Goal: Task Accomplishment & Management: Complete application form

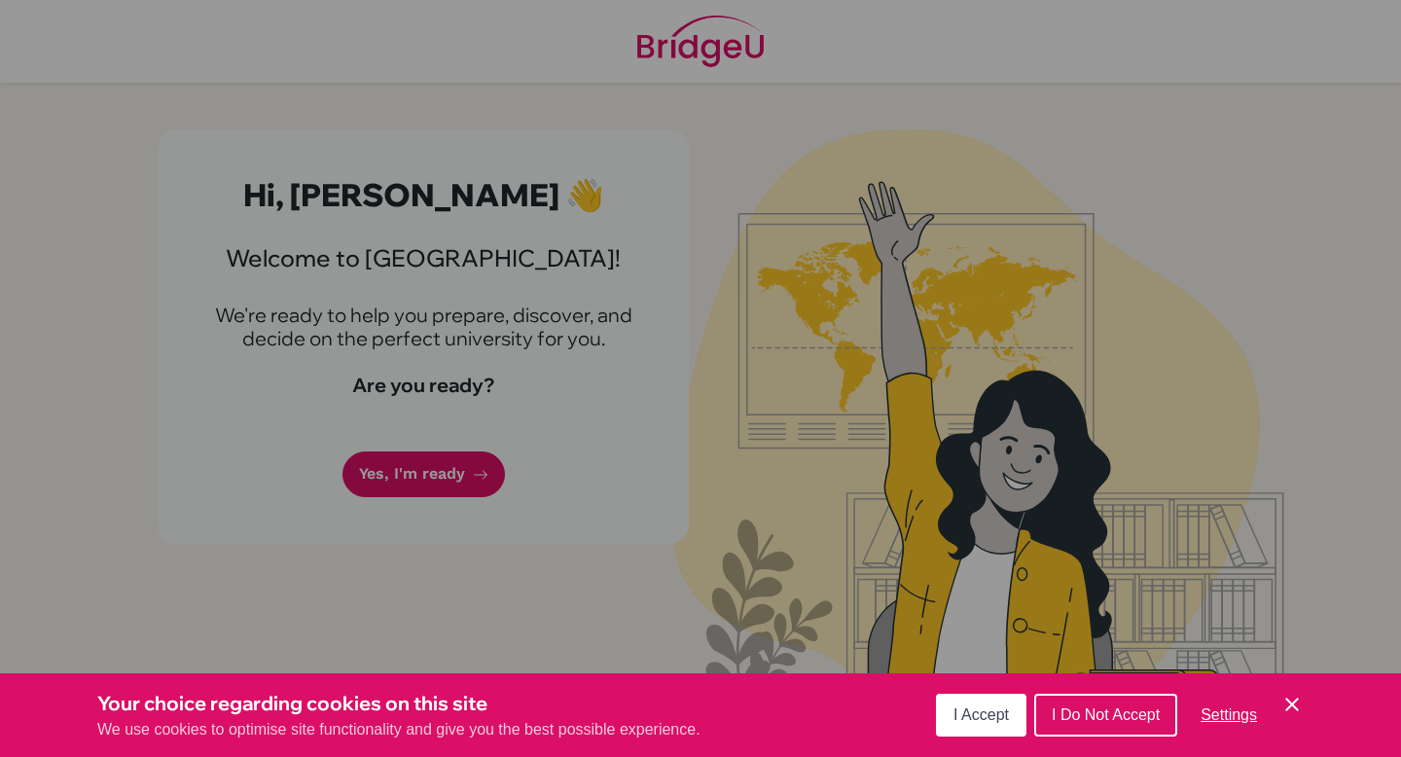
click at [1010, 720] on button "I Accept" at bounding box center [981, 715] width 90 height 43
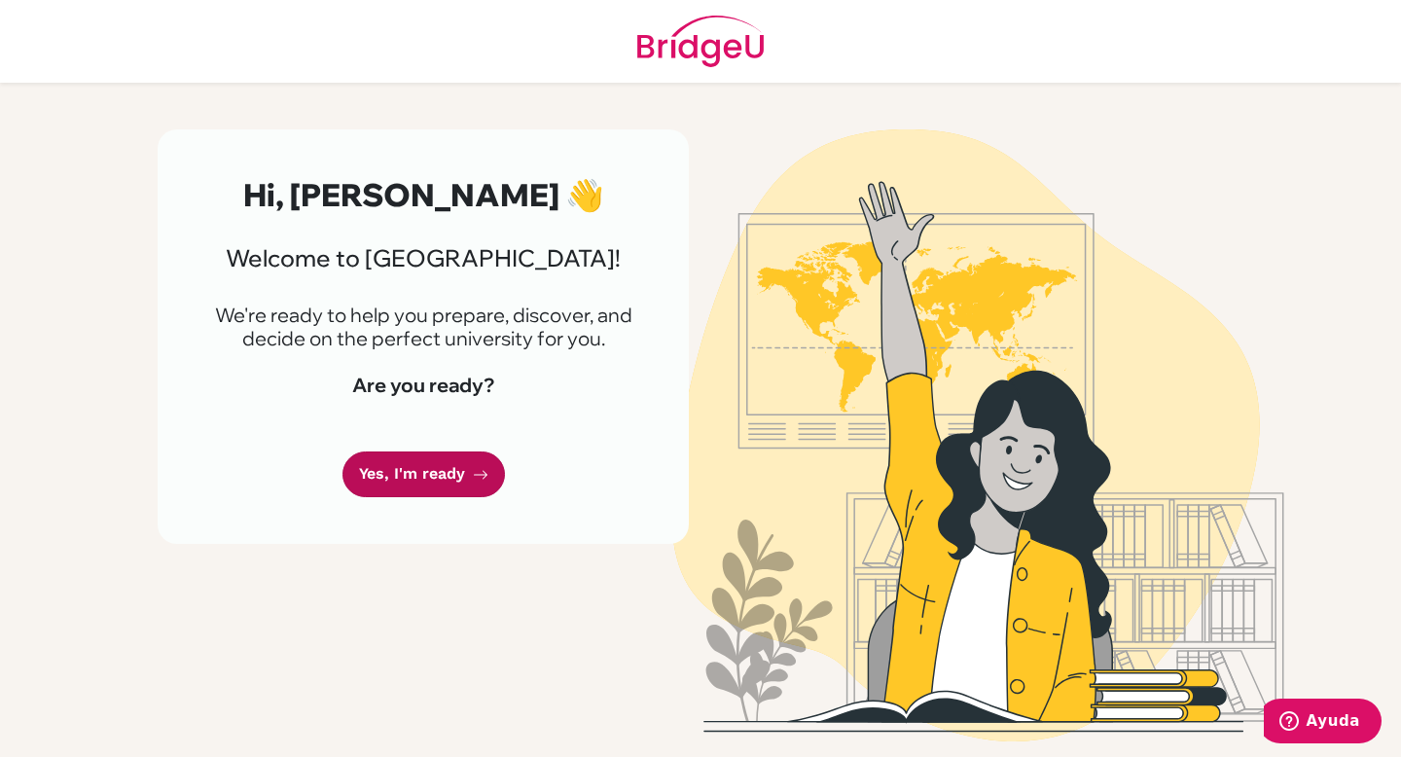
click at [378, 479] on link "Yes, I'm ready" at bounding box center [423, 474] width 162 height 46
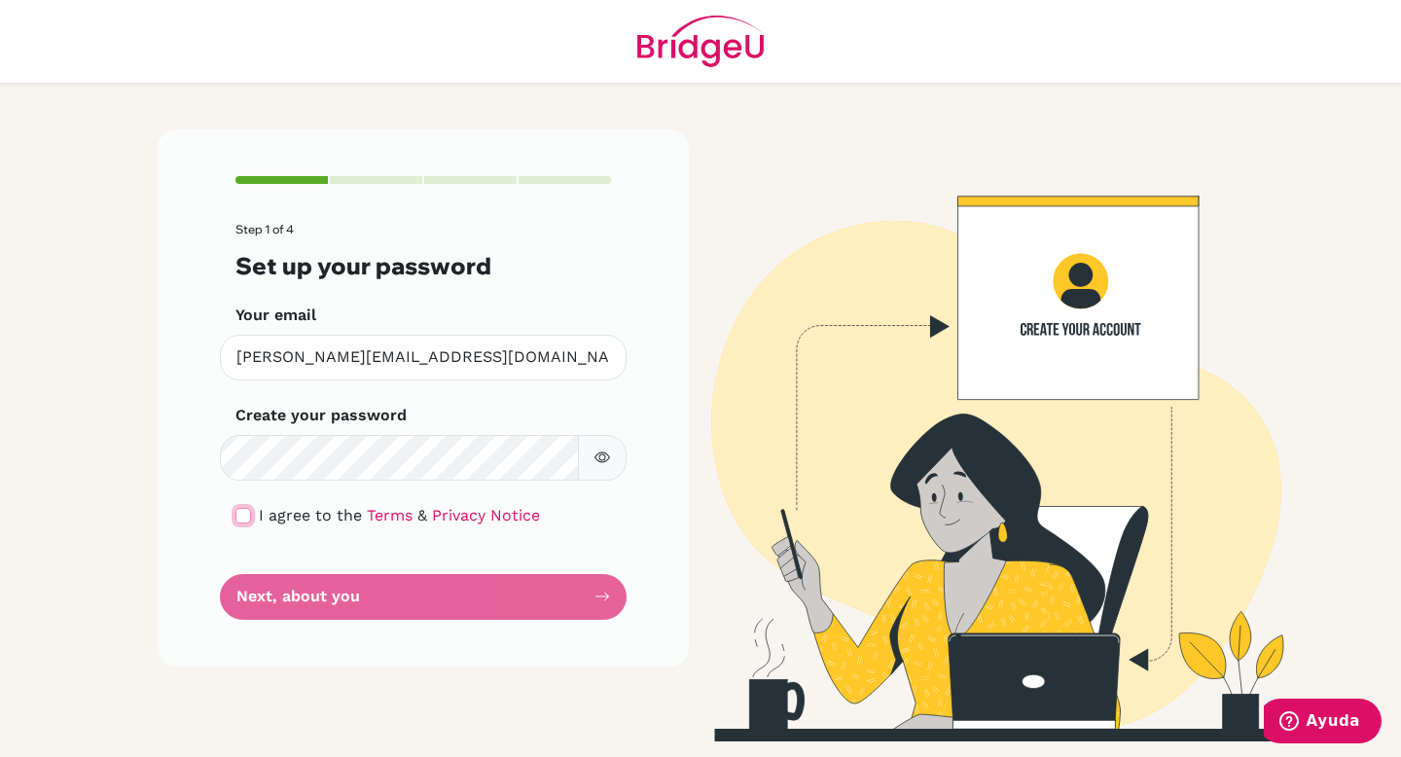
click at [238, 518] on input "checkbox" at bounding box center [243, 516] width 16 height 16
checkbox input "true"
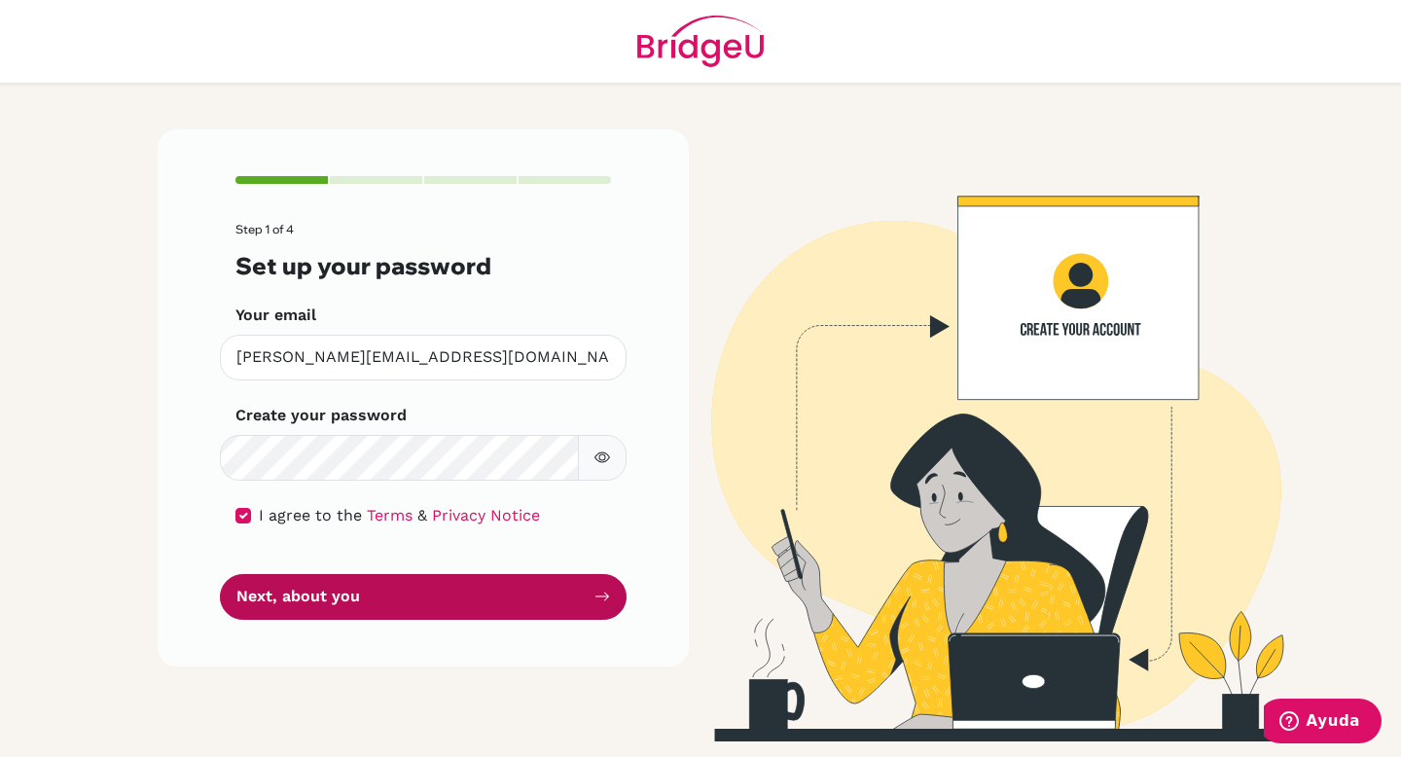
click at [274, 580] on button "Next, about you" at bounding box center [423, 597] width 407 height 46
